Goal: Communication & Community: Ask a question

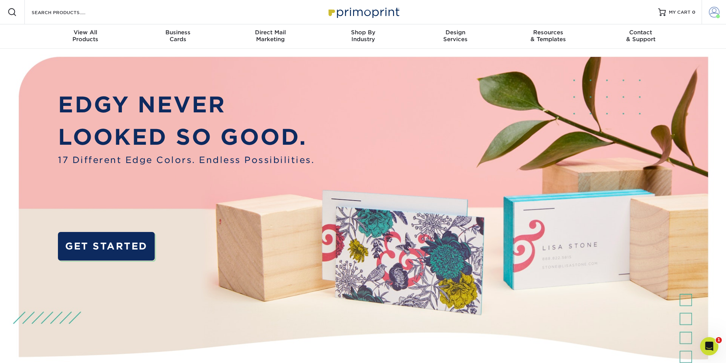
click at [711, 13] on span at bounding box center [714, 12] width 11 height 11
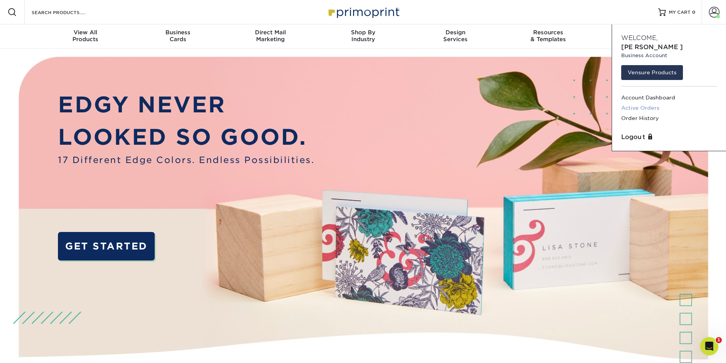
click at [647, 103] on link "Active Orders" at bounding box center [669, 108] width 96 height 10
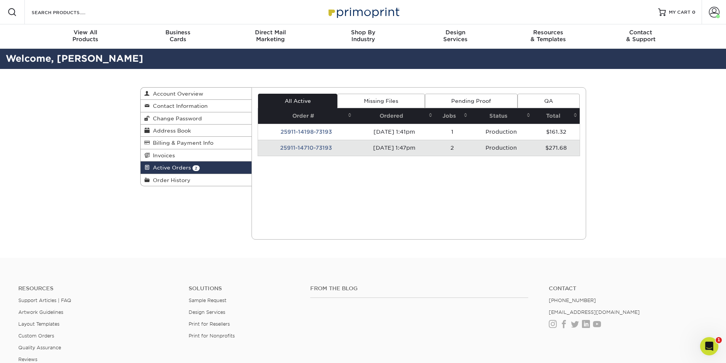
click at [295, 146] on td "25911-14710-73193" at bounding box center [306, 148] width 96 height 16
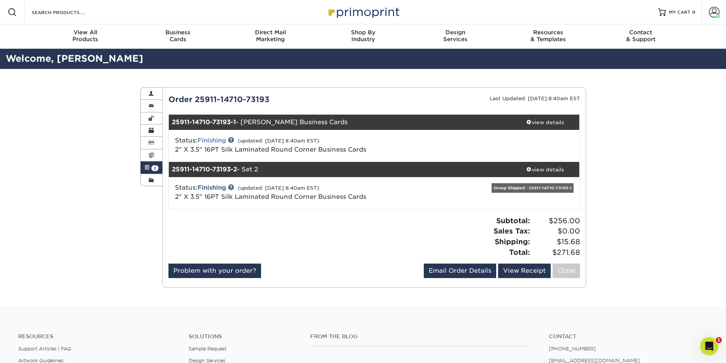
click at [221, 142] on link "Finishing" at bounding box center [211, 140] width 29 height 7
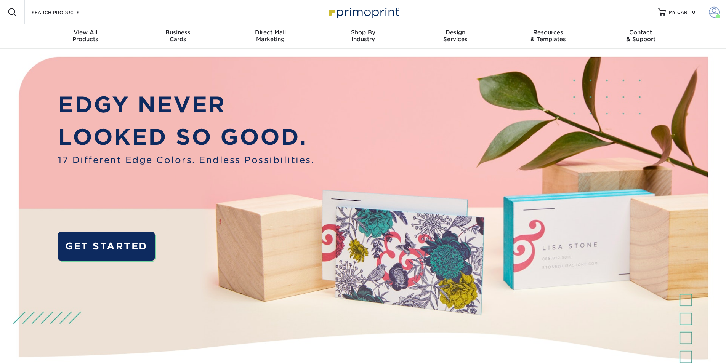
click at [712, 13] on span at bounding box center [714, 12] width 11 height 11
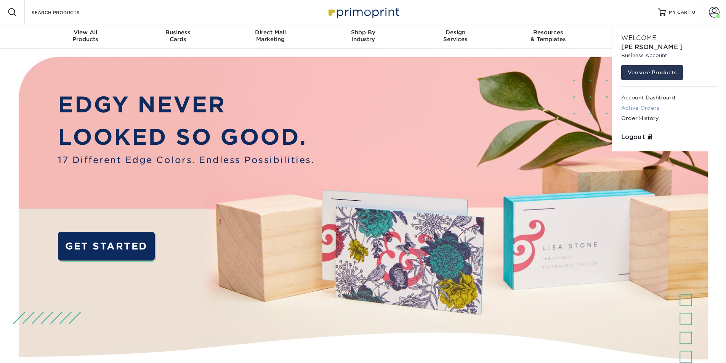
click at [654, 103] on link "Active Orders" at bounding box center [669, 108] width 96 height 10
click at [651, 103] on link "Active Orders" at bounding box center [669, 108] width 96 height 10
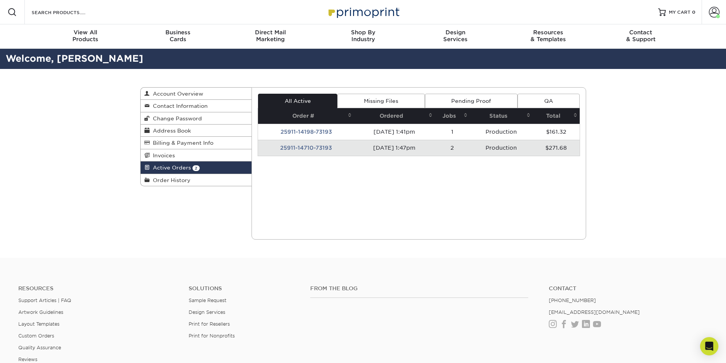
click at [316, 148] on td "25911-14710-73193" at bounding box center [306, 148] width 96 height 16
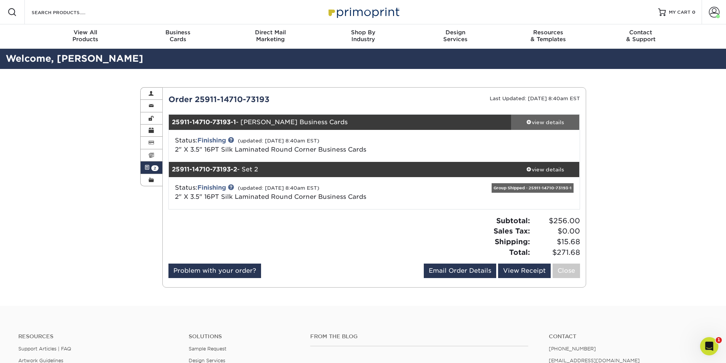
click at [544, 123] on div "view details" at bounding box center [545, 123] width 69 height 8
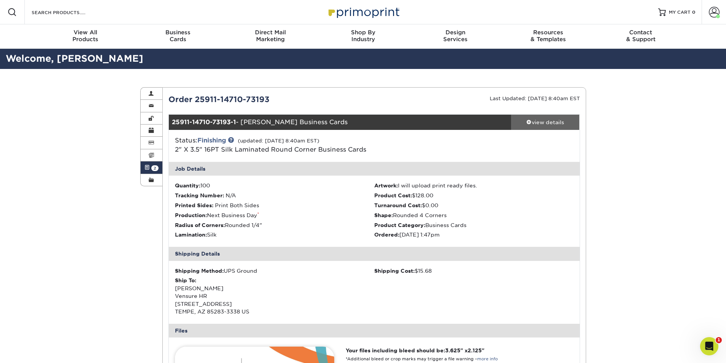
click at [544, 123] on div "view details" at bounding box center [545, 123] width 69 height 8
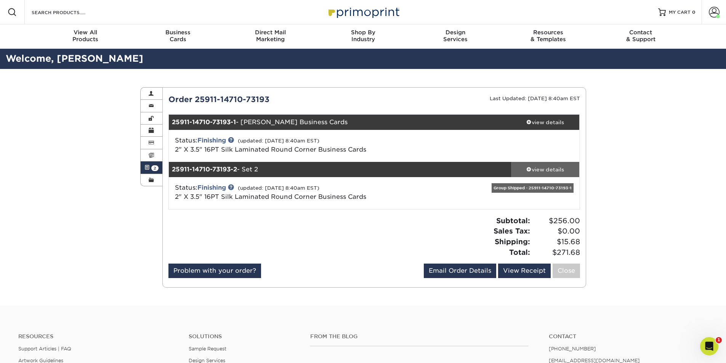
click at [541, 170] on div "view details" at bounding box center [545, 170] width 69 height 8
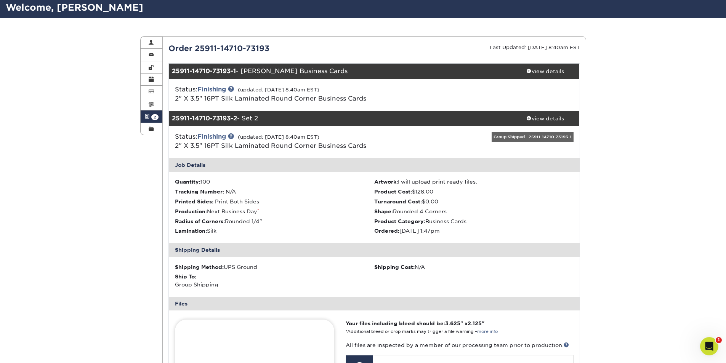
scroll to position [38, 0]
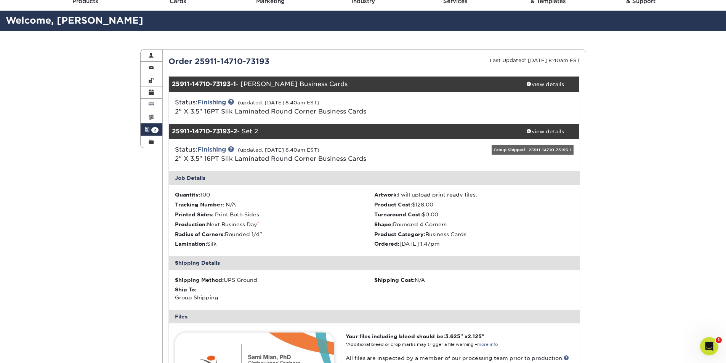
click at [148, 110] on link "Billing & Payment Info" at bounding box center [152, 105] width 22 height 12
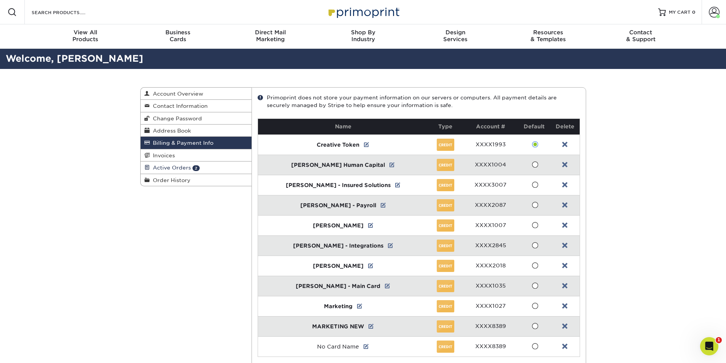
click at [174, 171] on link "Active Orders 2" at bounding box center [196, 168] width 111 height 12
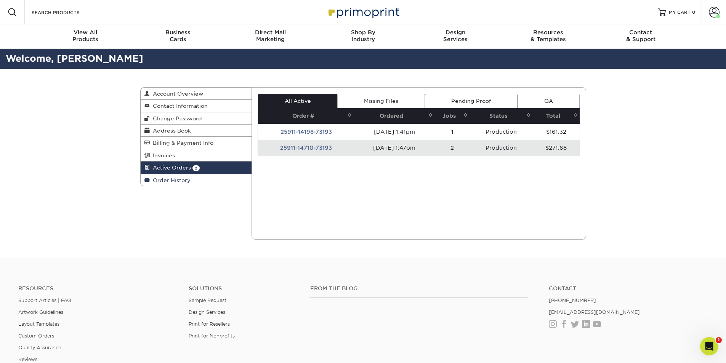
click at [175, 175] on link "Order History" at bounding box center [196, 180] width 111 height 12
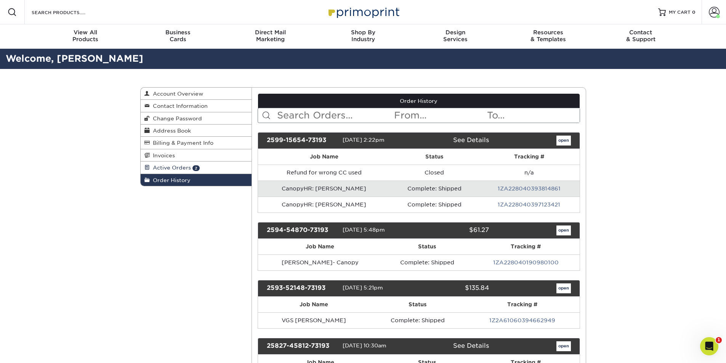
click at [212, 166] on link "Active Orders 2" at bounding box center [196, 168] width 111 height 12
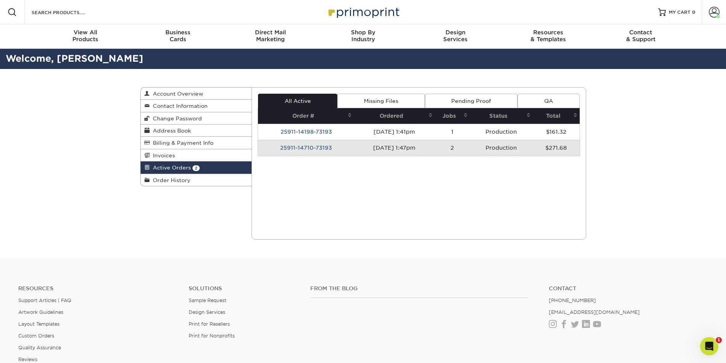
click at [320, 146] on td "25911-14710-73193" at bounding box center [306, 148] width 96 height 16
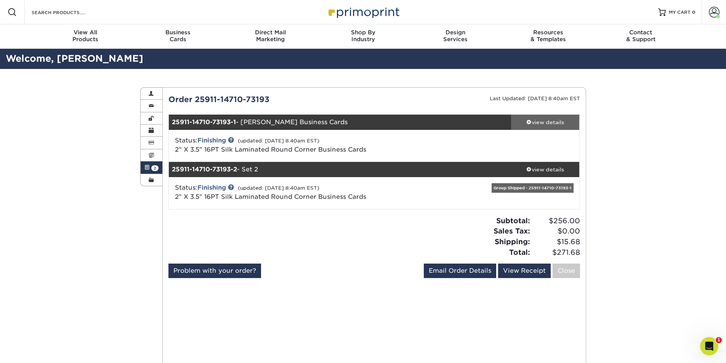
click at [528, 122] on span at bounding box center [528, 121] width 5 height 5
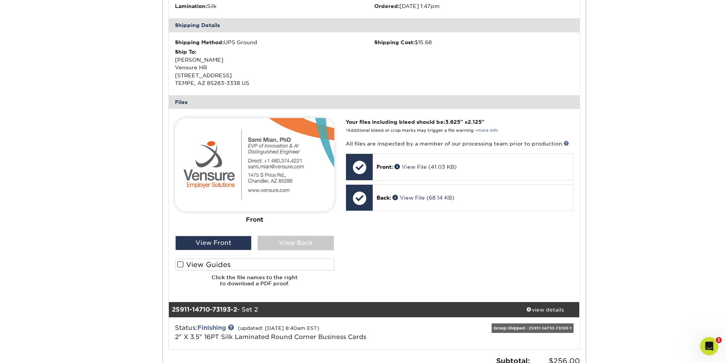
scroll to position [381, 0]
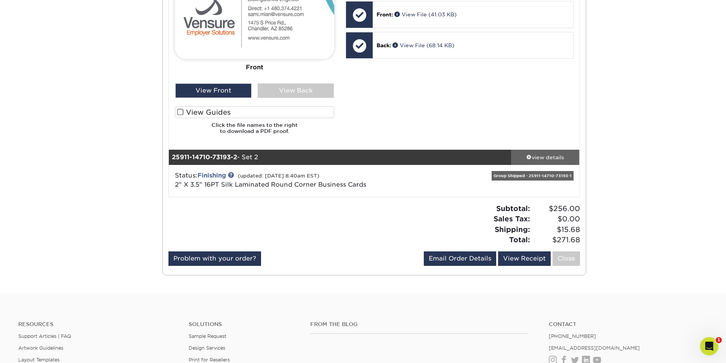
click at [528, 158] on span at bounding box center [528, 156] width 5 height 5
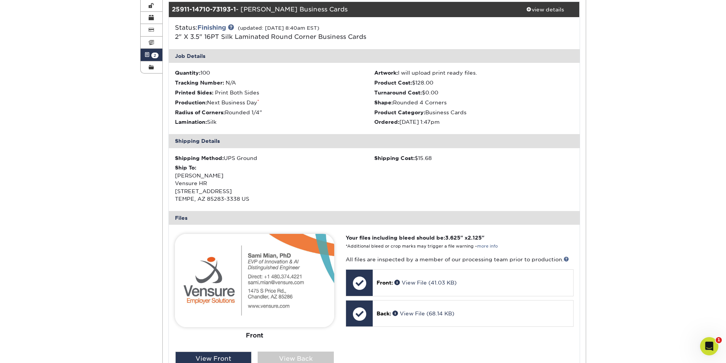
scroll to position [0, 0]
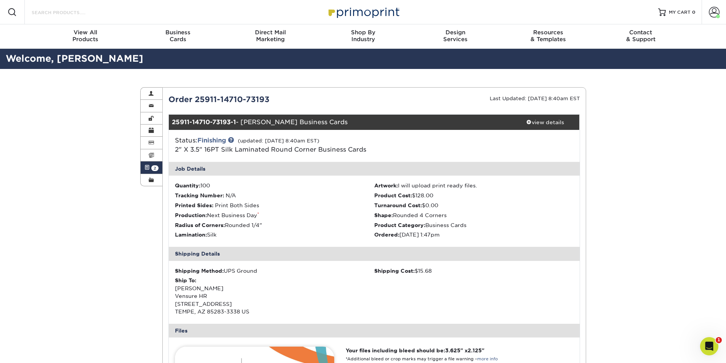
click at [88, 12] on input "Search Products" at bounding box center [68, 12] width 74 height 9
paste input "#25911-14198-73193"
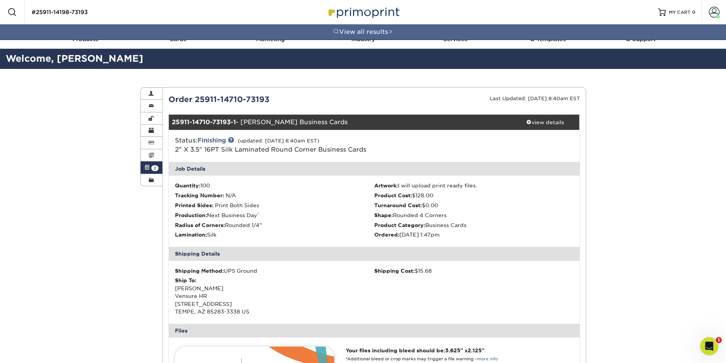
click at [36, 12] on input "#25911-14198-73193" at bounding box center [68, 12] width 74 height 9
type input "#25911-14198-73193"
click at [382, 23] on link at bounding box center [363, 12] width 76 height 61
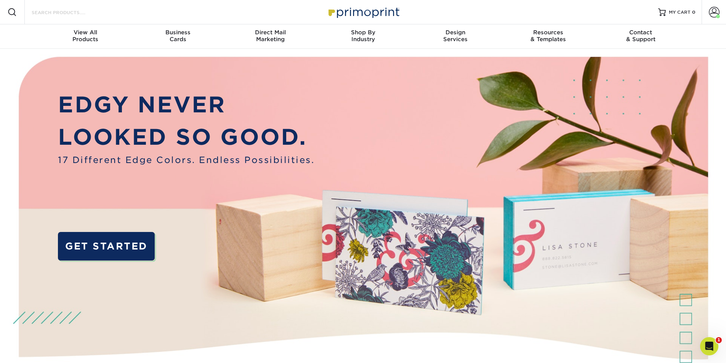
click at [99, 8] on input "Search Products" at bounding box center [68, 12] width 74 height 9
paste input "#25911-14198-73193"
type input "#25911-14198-73193"
click at [714, 9] on span at bounding box center [714, 12] width 11 height 11
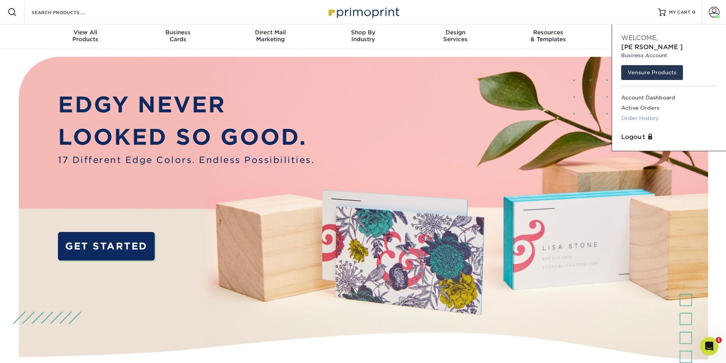
click at [650, 113] on link "Order History" at bounding box center [669, 118] width 96 height 10
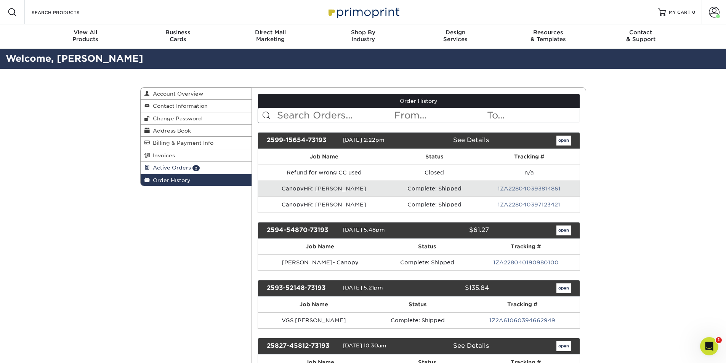
click at [178, 170] on span "Active Orders" at bounding box center [170, 168] width 41 height 6
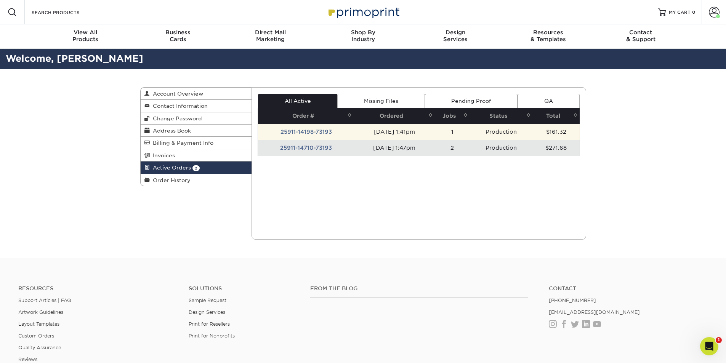
click at [435, 133] on td "[DATE] 1:41pm" at bounding box center [394, 132] width 81 height 16
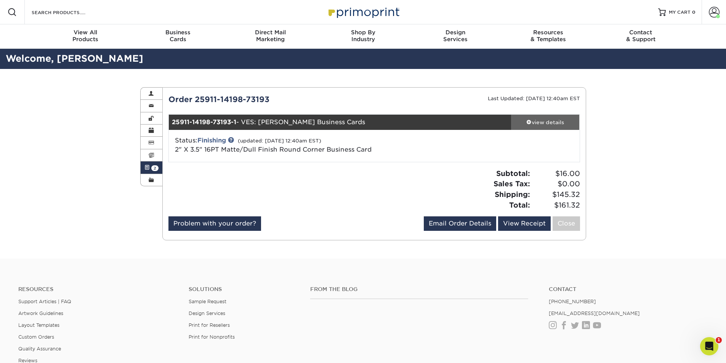
click at [542, 120] on div "view details" at bounding box center [545, 123] width 69 height 8
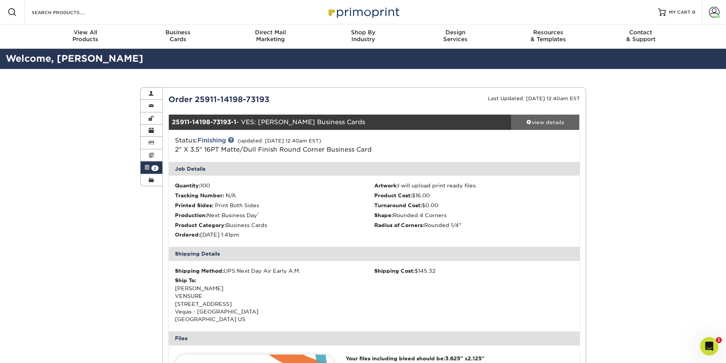
click at [542, 120] on div "view details" at bounding box center [545, 123] width 69 height 8
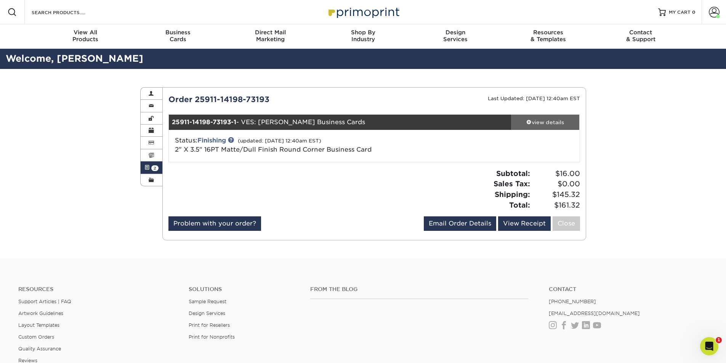
click at [542, 120] on div "view details" at bounding box center [545, 123] width 69 height 8
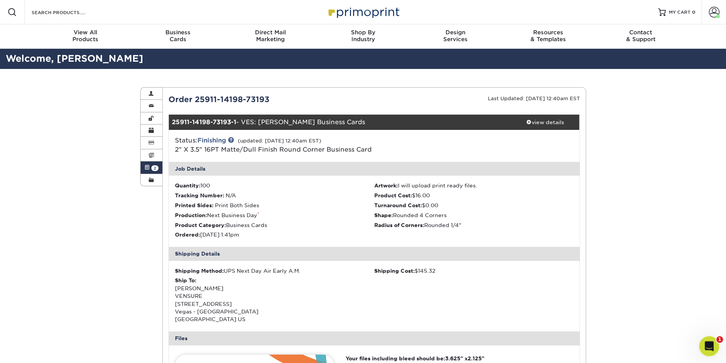
click at [711, 350] on div "Open Intercom Messenger" at bounding box center [708, 345] width 25 height 25
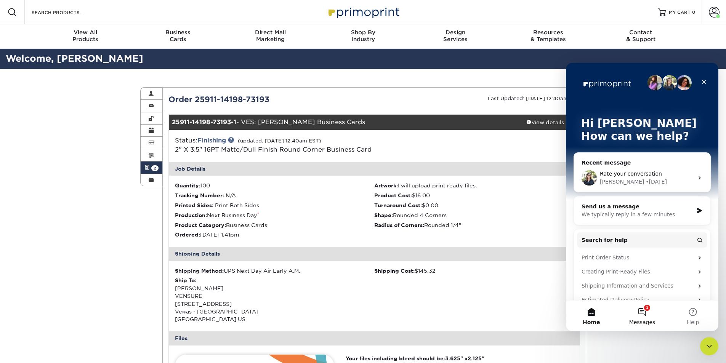
click at [642, 312] on button "1 Messages" at bounding box center [642, 316] width 51 height 30
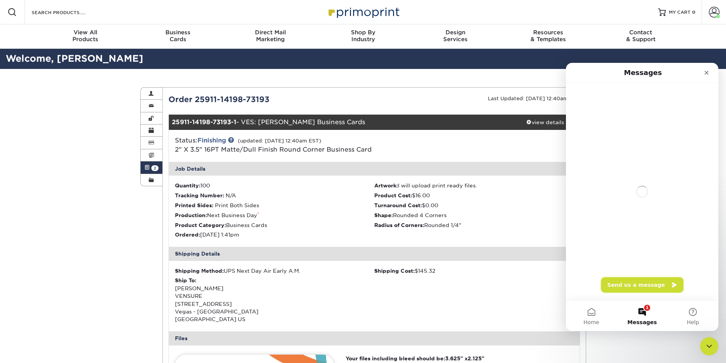
click at [644, 288] on button "Send us a message" at bounding box center [642, 285] width 82 height 15
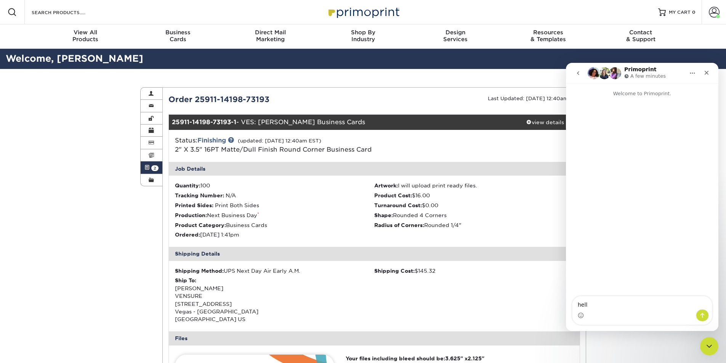
type textarea "hello"
type textarea "i"
type textarea "i have the same problem as last order"
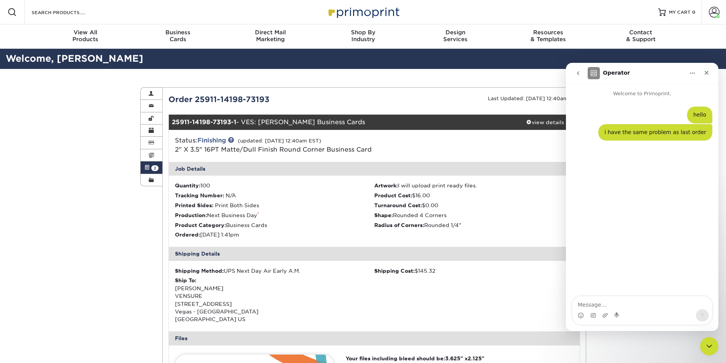
drag, startPoint x: 273, startPoint y: 97, endPoint x: 165, endPoint y: 97, distance: 108.3
click at [165, 97] on div "Order 25911-14198-73193" at bounding box center [269, 99] width 212 height 11
copy div "Order 25911-14198-73193"
click at [637, 304] on textarea "Message…" at bounding box center [643, 303] width 140 height 13
paste textarea "Order 25911-14198-73193"
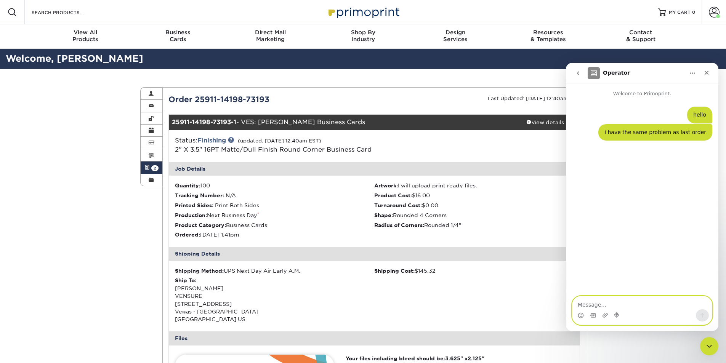
type textarea "Order 25911-14198-73193"
type textarea "should be arrivig [DATE]"
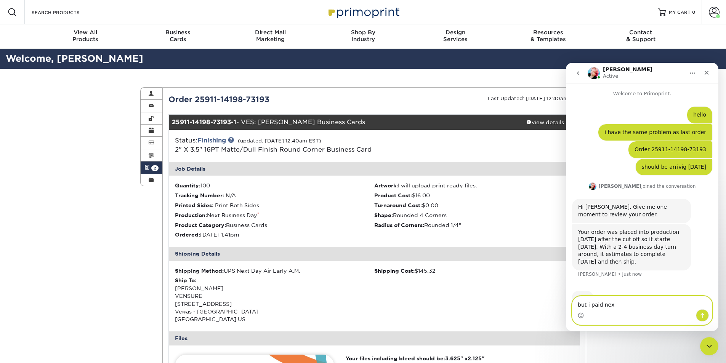
scroll to position [19, 0]
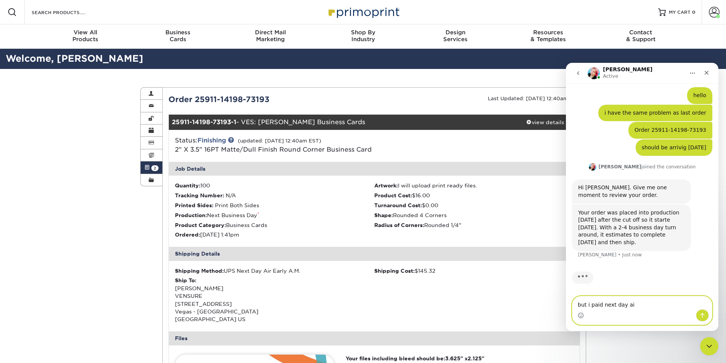
type textarea "but i paid next day air"
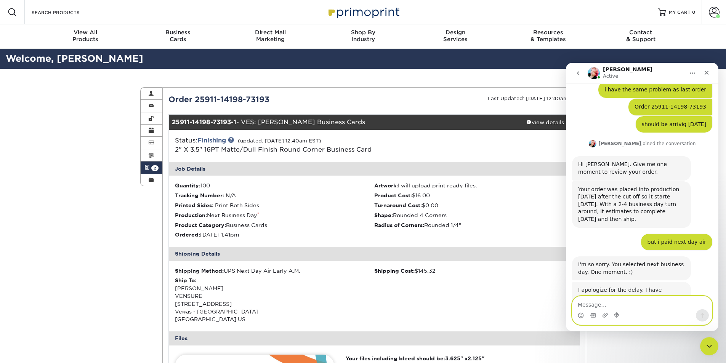
scroll to position [83, 0]
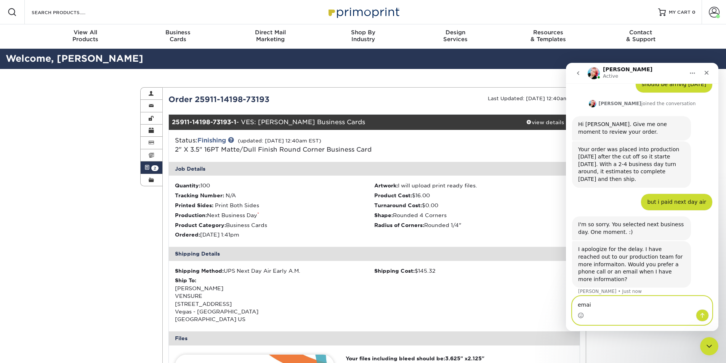
type textarea "email"
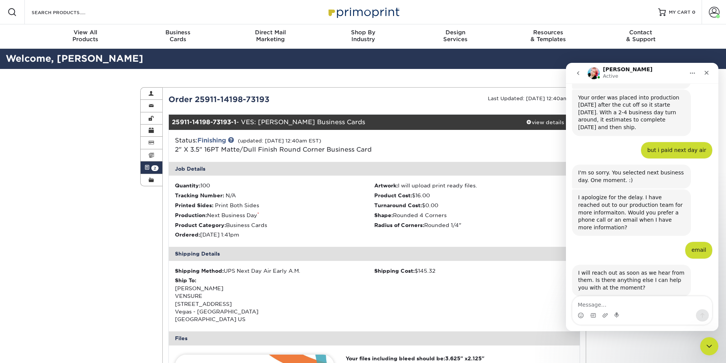
scroll to position [143, 0]
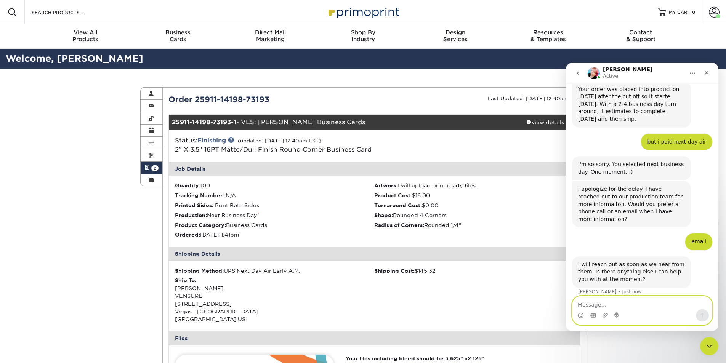
click at [624, 303] on textarea "Message…" at bounding box center [643, 303] width 140 height 13
type textarea "I need the cards [DATE]"
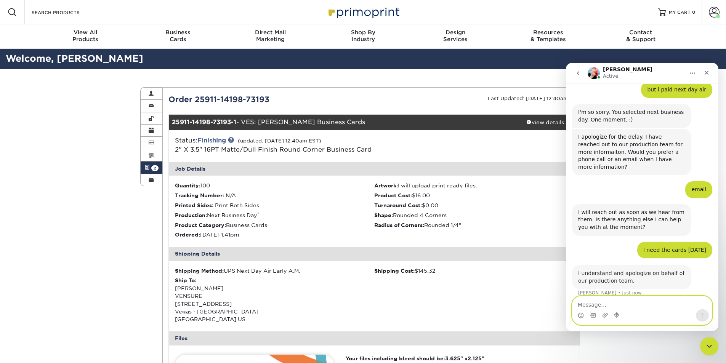
scroll to position [196, 0]
